Goal: Task Accomplishment & Management: Manage account settings

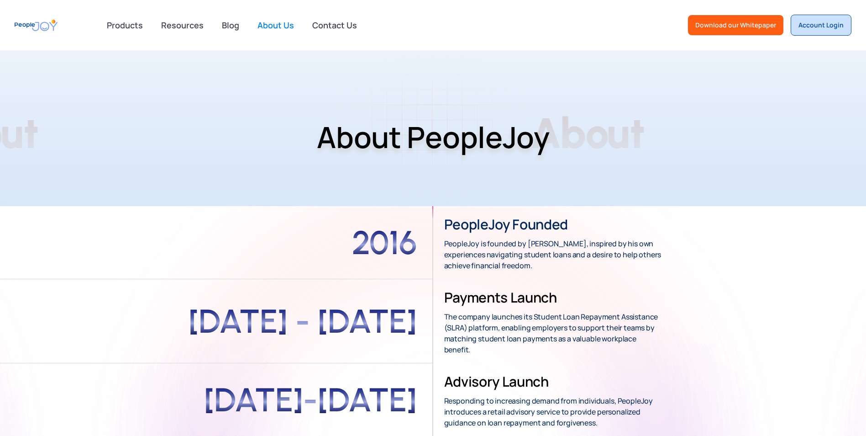
click at [840, 26] on div "Account Login" at bounding box center [821, 25] width 45 height 9
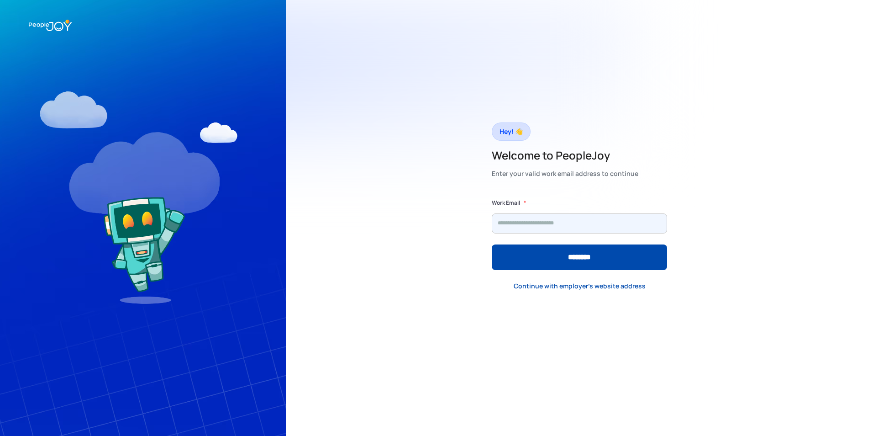
click at [530, 225] on input "Form" at bounding box center [579, 223] width 175 height 20
type input "**********"
click at [492, 244] on input "********" at bounding box center [579, 257] width 175 height 26
